Goal: Information Seeking & Learning: Check status

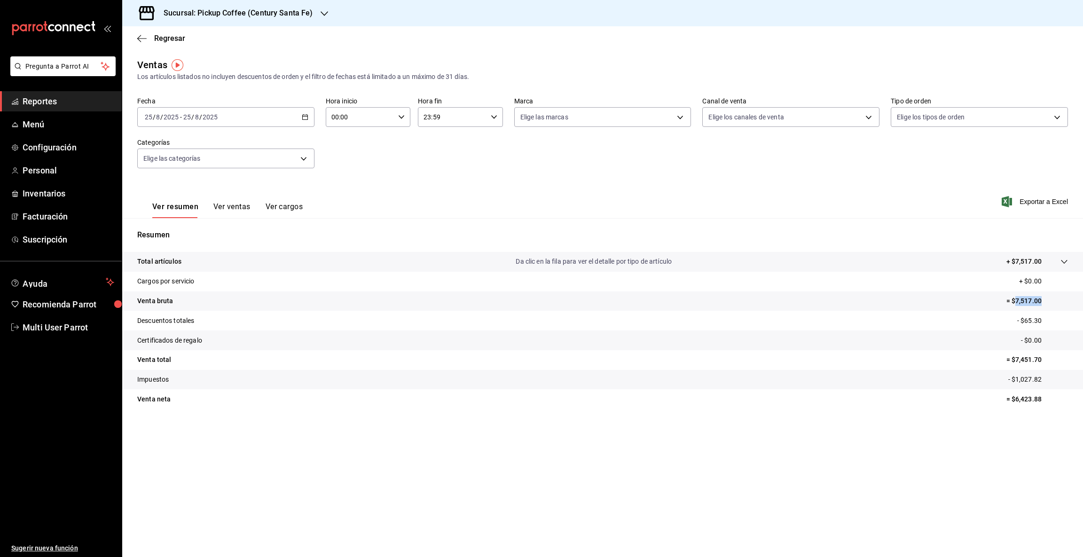
click at [322, 10] on icon "button" at bounding box center [325, 14] width 8 height 8
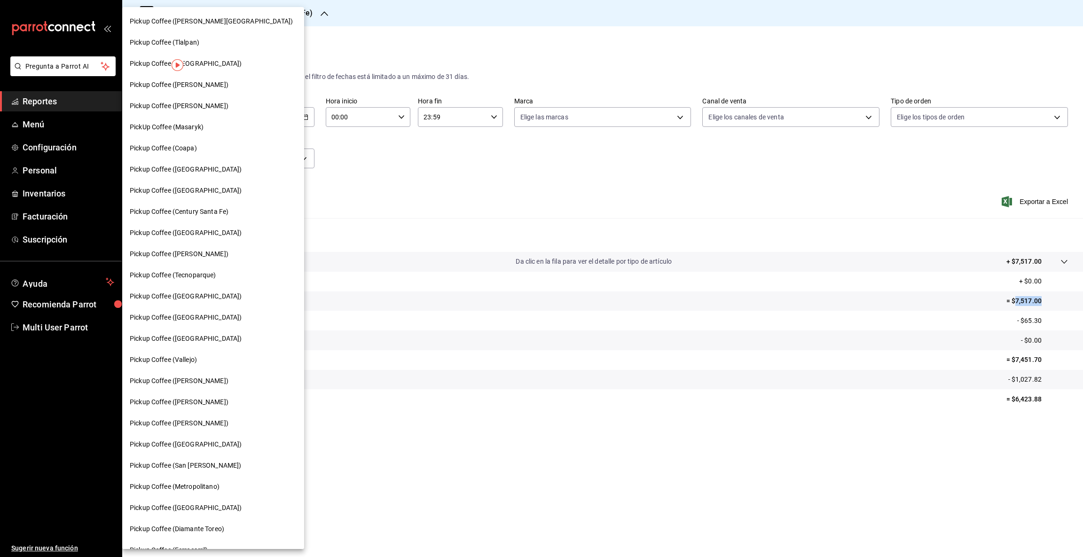
click at [202, 166] on span "Pickup Coffee ([GEOGRAPHIC_DATA])" at bounding box center [186, 169] width 112 height 10
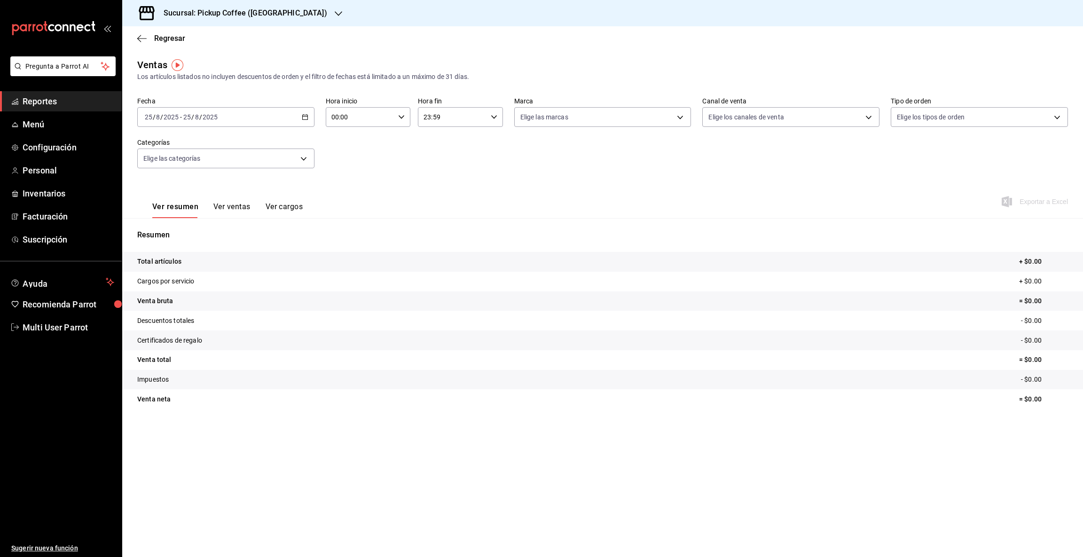
click at [304, 117] on icon "button" at bounding box center [305, 117] width 7 height 7
click at [179, 228] on span "Rango de fechas" at bounding box center [181, 230] width 73 height 10
click at [314, 218] on abbr "19" at bounding box center [312, 221] width 6 height 7
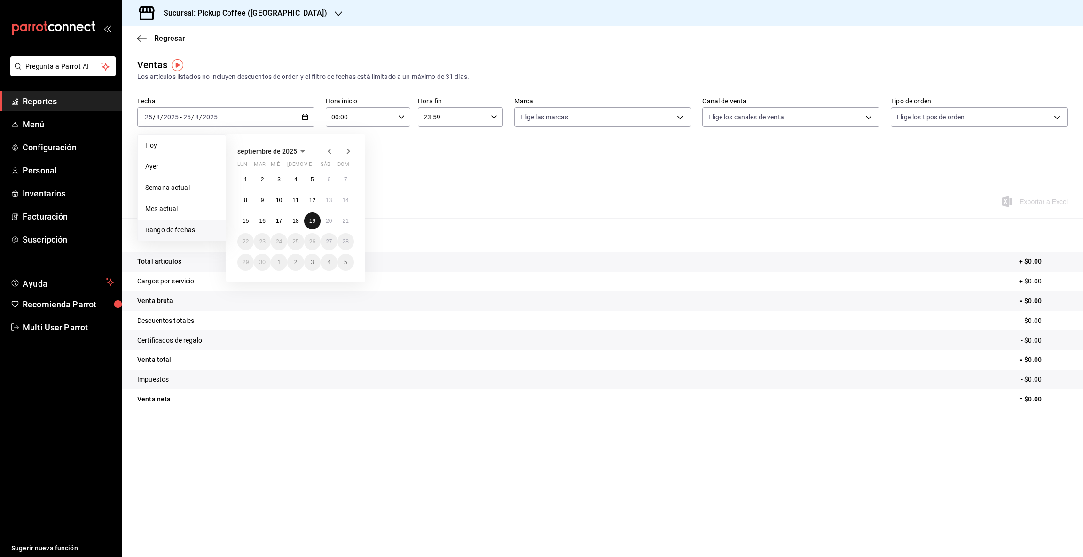
click at [314, 218] on abbr "19" at bounding box center [312, 221] width 6 height 7
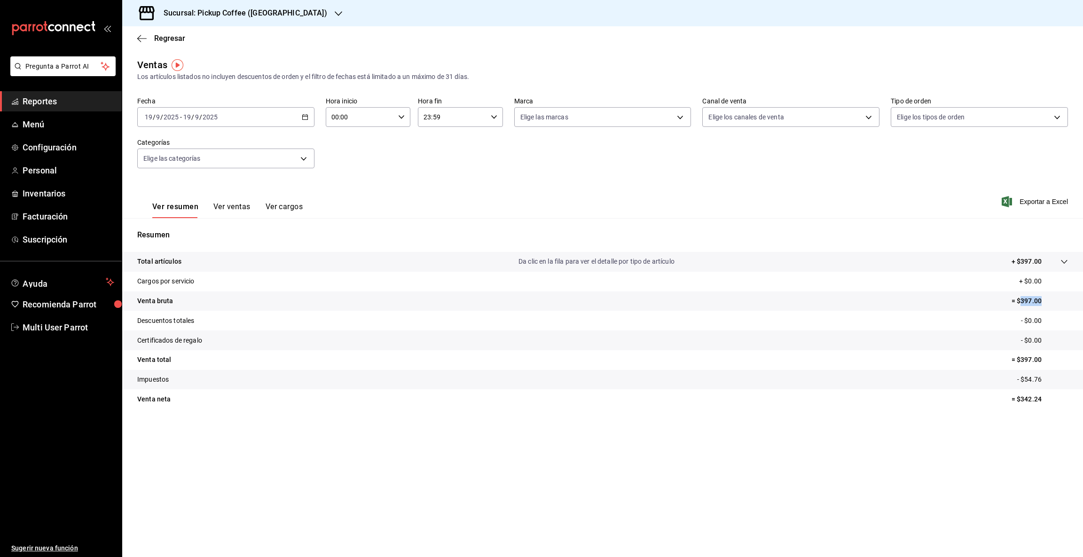
drag, startPoint x: 1020, startPoint y: 300, endPoint x: 1079, endPoint y: 304, distance: 58.4
click at [1079, 304] on tr "Venta bruta = $397.00" at bounding box center [602, 301] width 961 height 20
copy p "397.00"
click at [303, 117] on icon "button" at bounding box center [305, 117] width 7 height 7
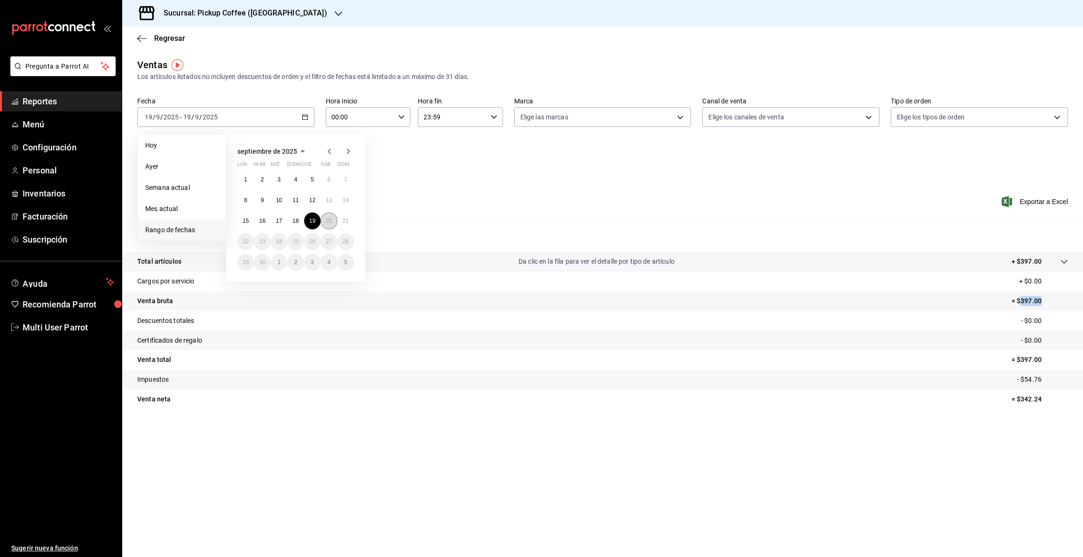
click at [324, 218] on button "20" at bounding box center [329, 220] width 16 height 17
click at [326, 218] on abbr "20" at bounding box center [329, 221] width 6 height 7
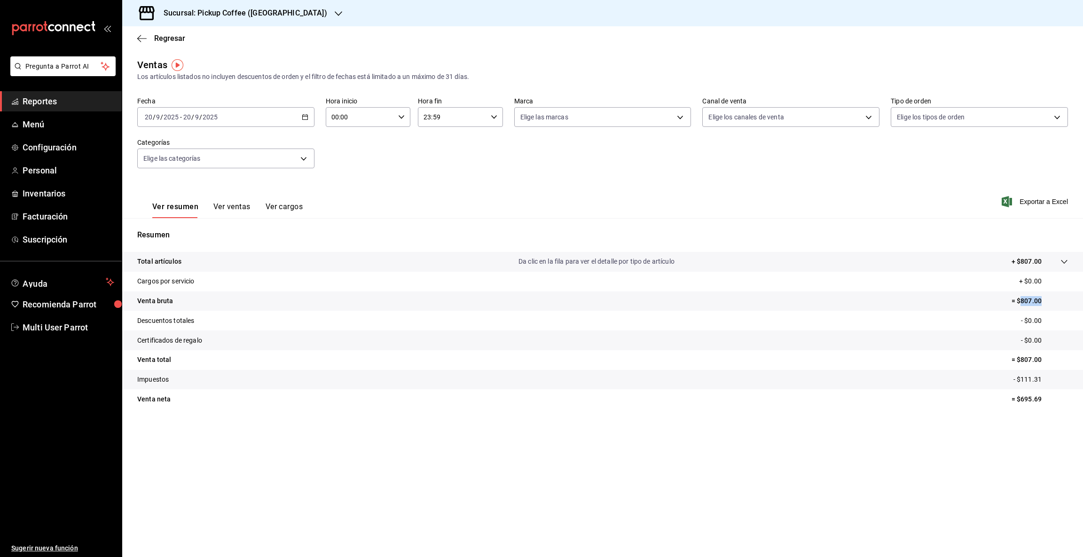
drag, startPoint x: 1020, startPoint y: 299, endPoint x: 1048, endPoint y: 304, distance: 28.5
click at [1048, 304] on p "= $807.00" at bounding box center [1039, 301] width 56 height 10
copy p "807.00"
click at [303, 116] on icon "button" at bounding box center [305, 117] width 7 height 7
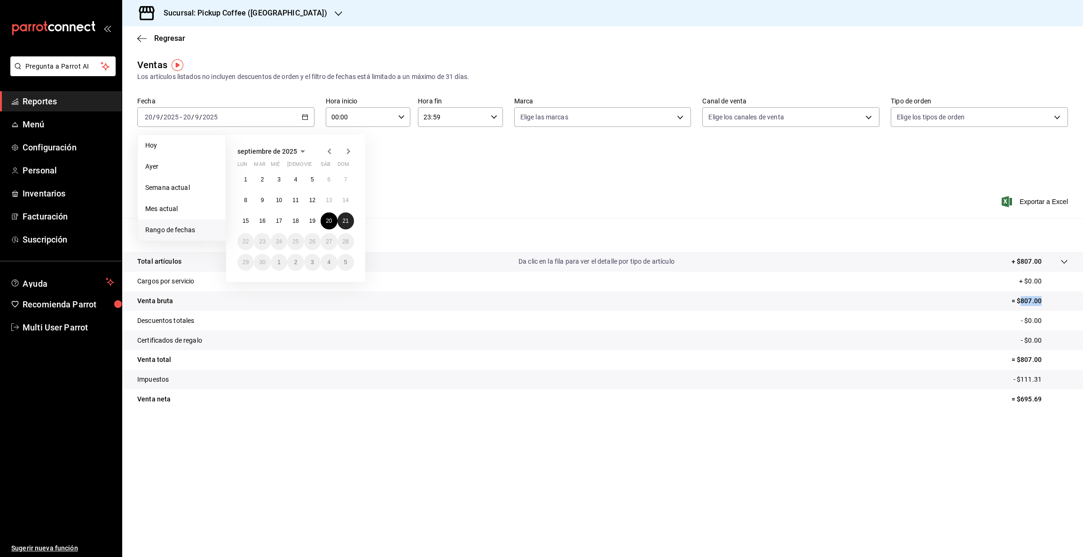
click at [347, 220] on abbr "21" at bounding box center [346, 221] width 6 height 7
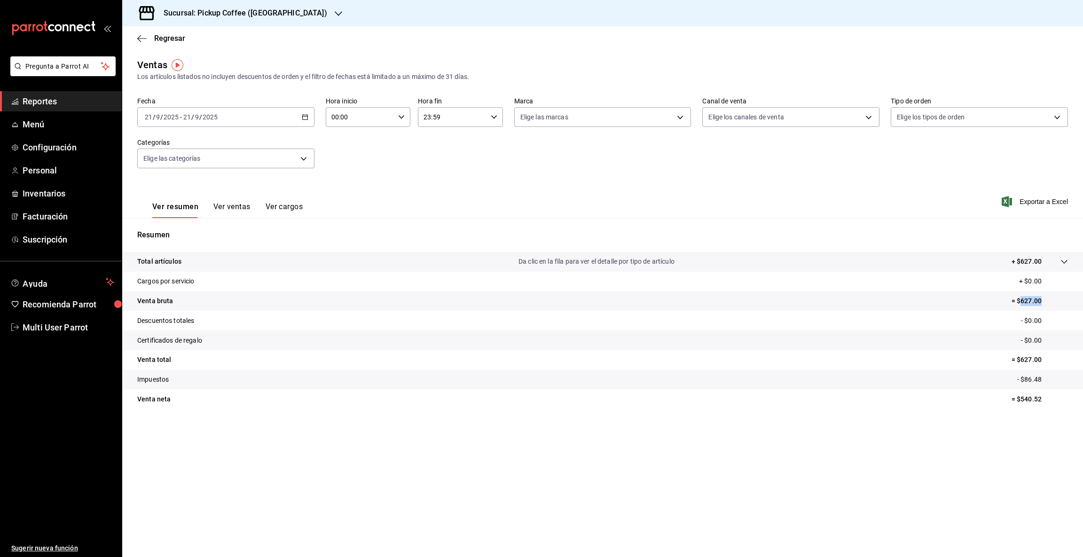
drag, startPoint x: 1019, startPoint y: 299, endPoint x: 1056, endPoint y: 301, distance: 37.2
click at [1056, 301] on p "= $627.00" at bounding box center [1039, 301] width 56 height 10
copy p "627.00"
